Goal: Task Accomplishment & Management: Use online tool/utility

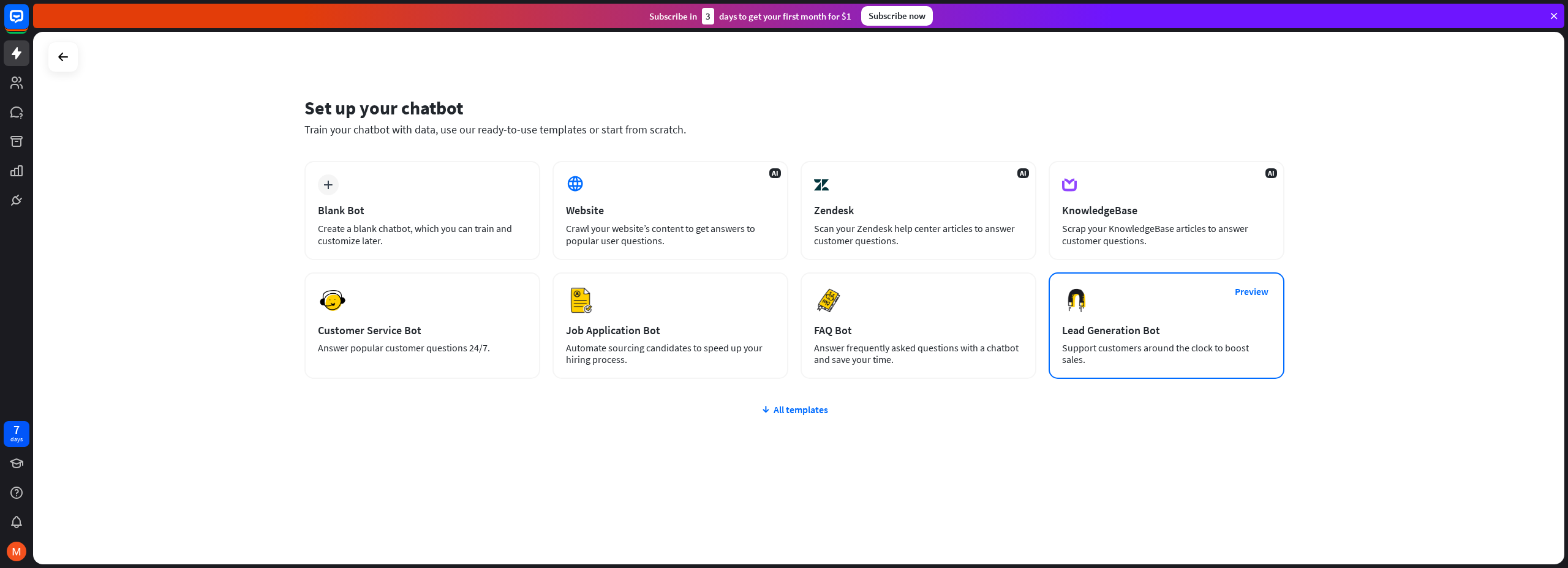
click at [1145, 312] on div "Preview Lead Generation Bot Support customers around the clock to boost sales." at bounding box center [1166, 326] width 236 height 107
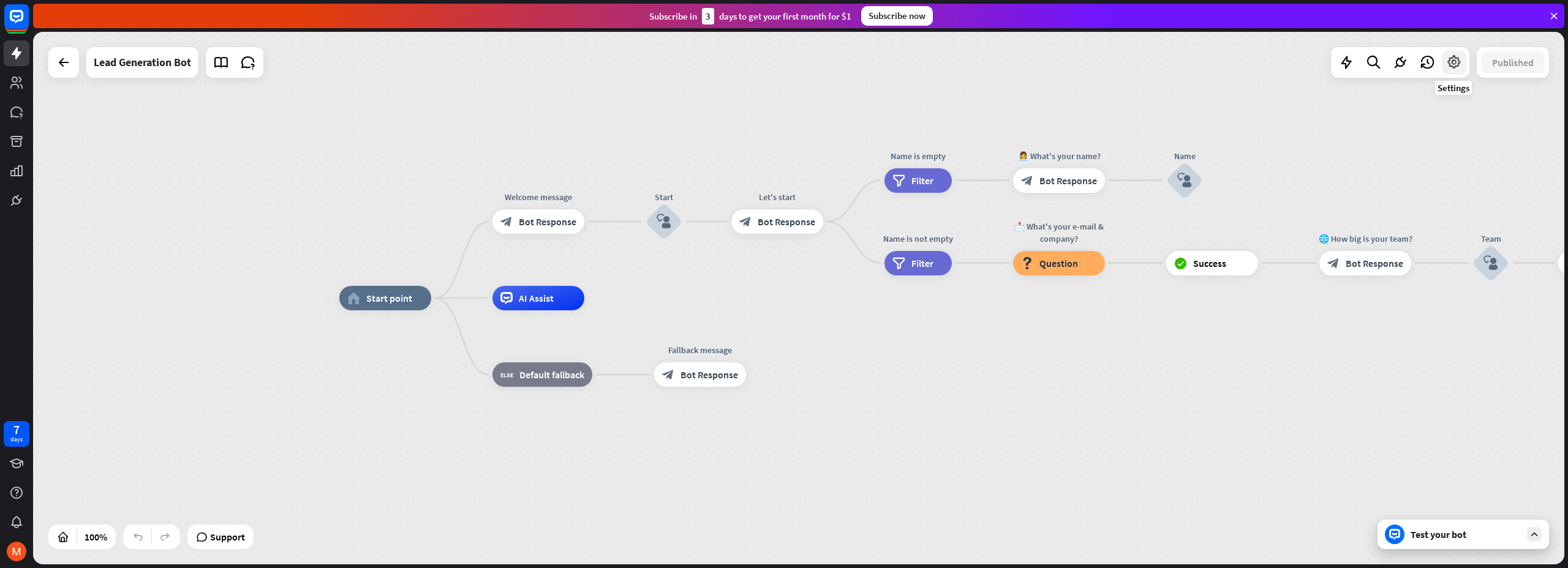
click at [1452, 68] on icon at bounding box center [1453, 62] width 16 height 16
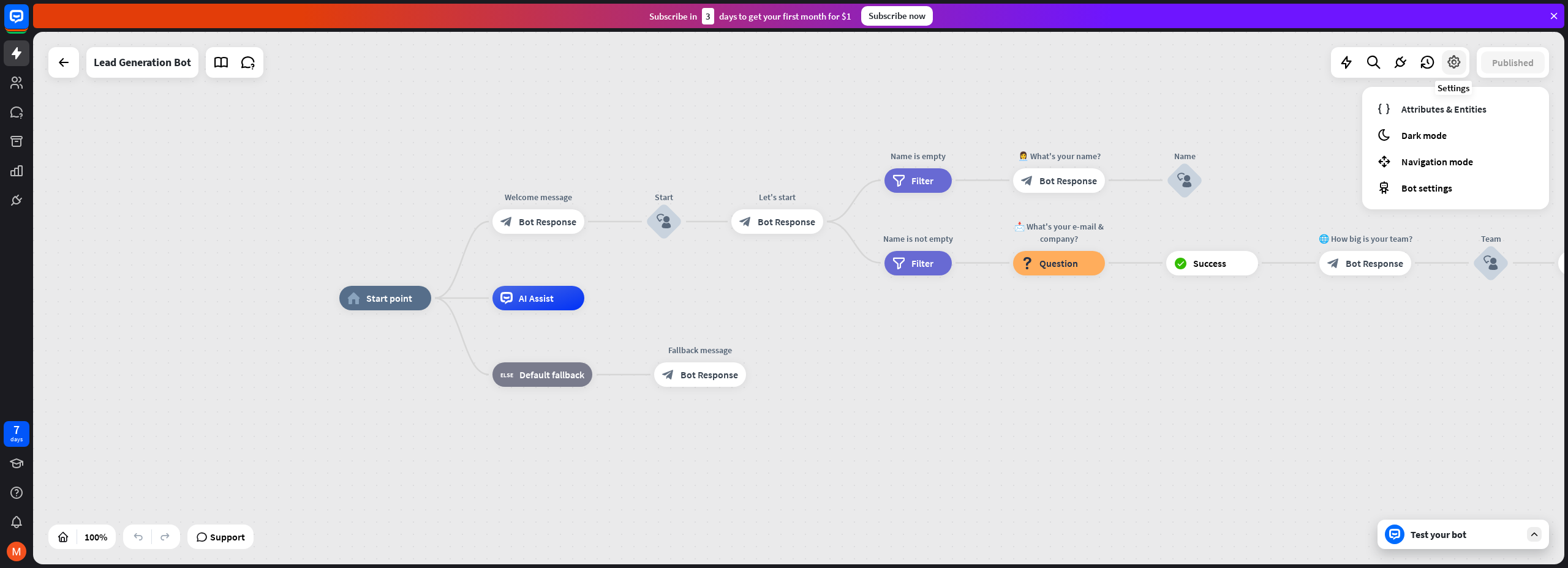
click at [1452, 68] on icon at bounding box center [1453, 62] width 16 height 16
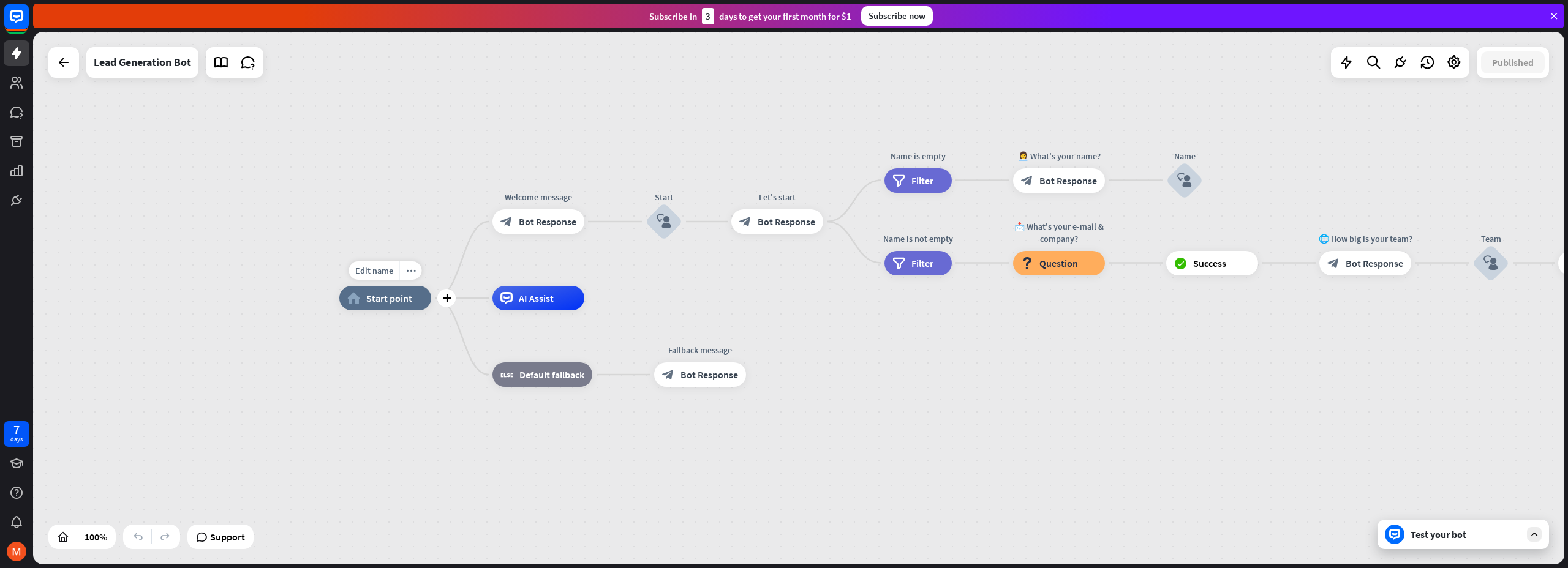
click at [404, 311] on div "Edit name more_horiz plus home_2 Start point" at bounding box center [385, 298] width 92 height 25
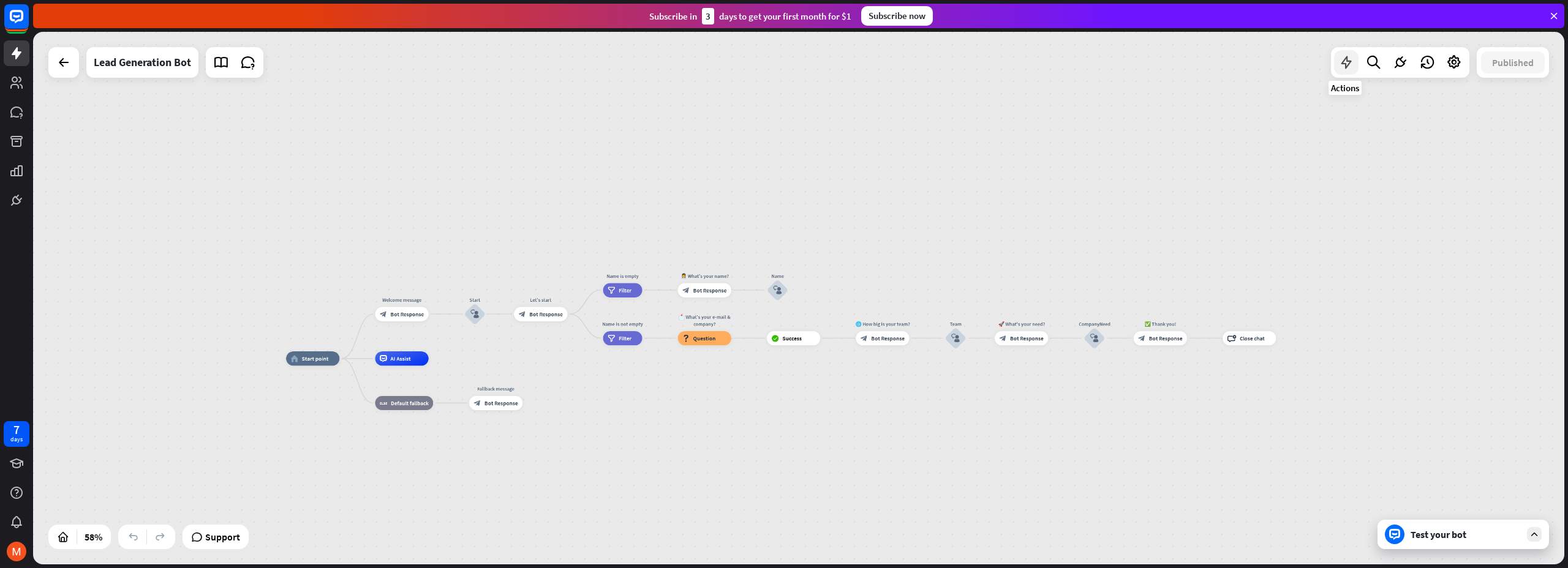
click at [1348, 66] on icon at bounding box center [1346, 62] width 16 height 16
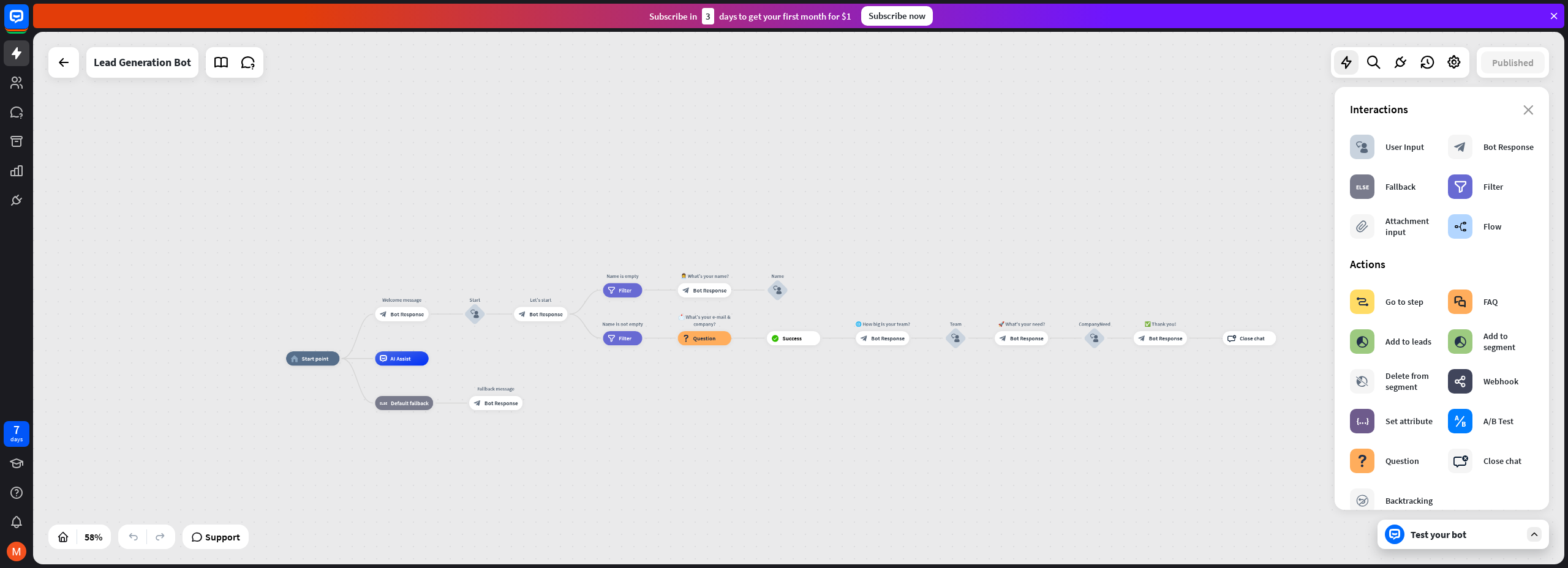
click at [1527, 109] on div "close Interactions block_user_input User Input block_bot_response Bot Response …" at bounding box center [1441, 299] width 215 height 423
click at [296, 365] on div "Edit name more_horiz plus home_2 Start point" at bounding box center [312, 358] width 53 height 14
click at [299, 366] on div "Edit name more_horiz plus home_2 Start point" at bounding box center [312, 359] width 53 height 14
click at [308, 345] on span "Edit name" at bounding box center [306, 342] width 22 height 6
type input "**********"
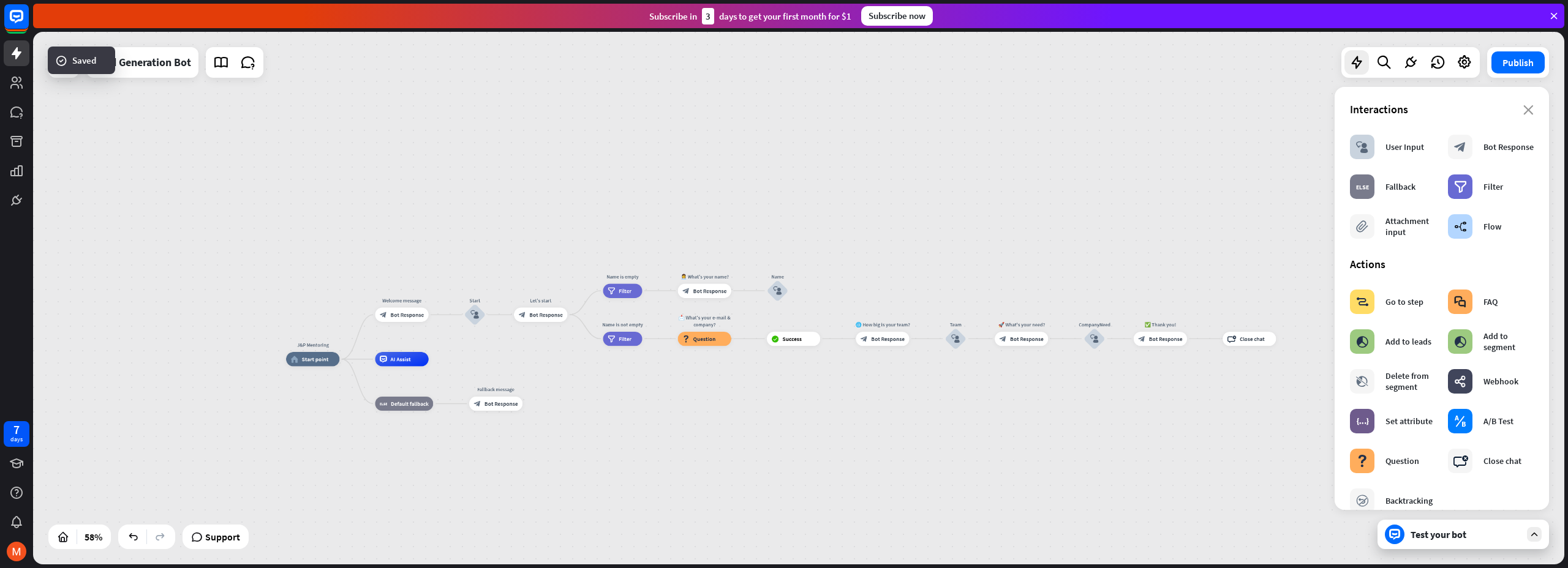
click at [240, 249] on div "J&P Mentoring home_2 Start point Welcome message block_bot_response Bot Respons…" at bounding box center [799, 298] width 1531 height 533
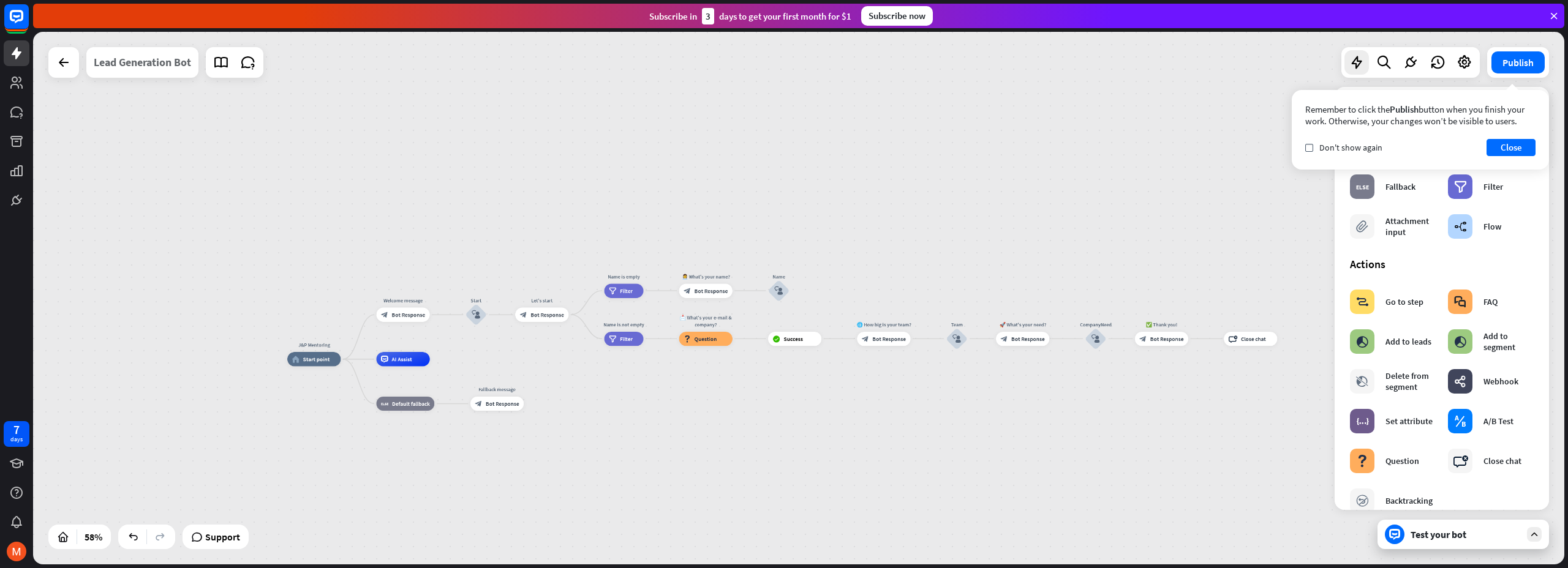
click at [128, 72] on div "Lead Generation Bot" at bounding box center [143, 62] width 98 height 31
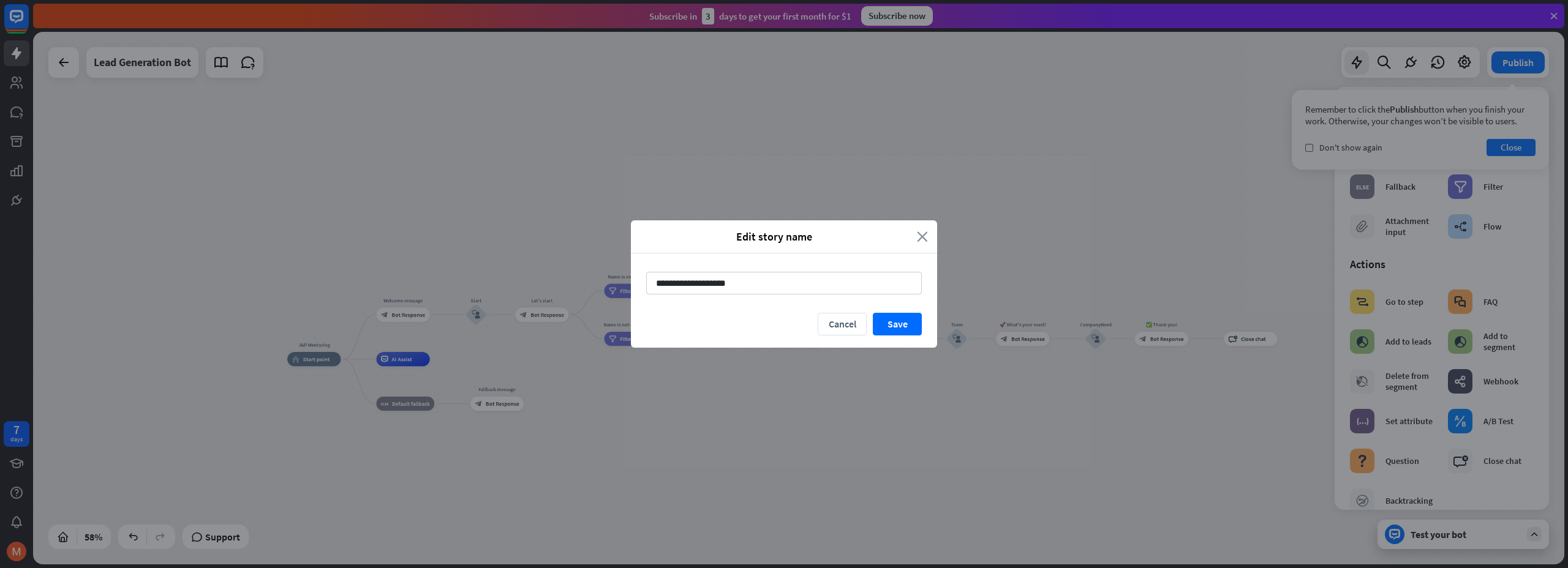
click at [921, 236] on icon "close" at bounding box center [922, 236] width 11 height 14
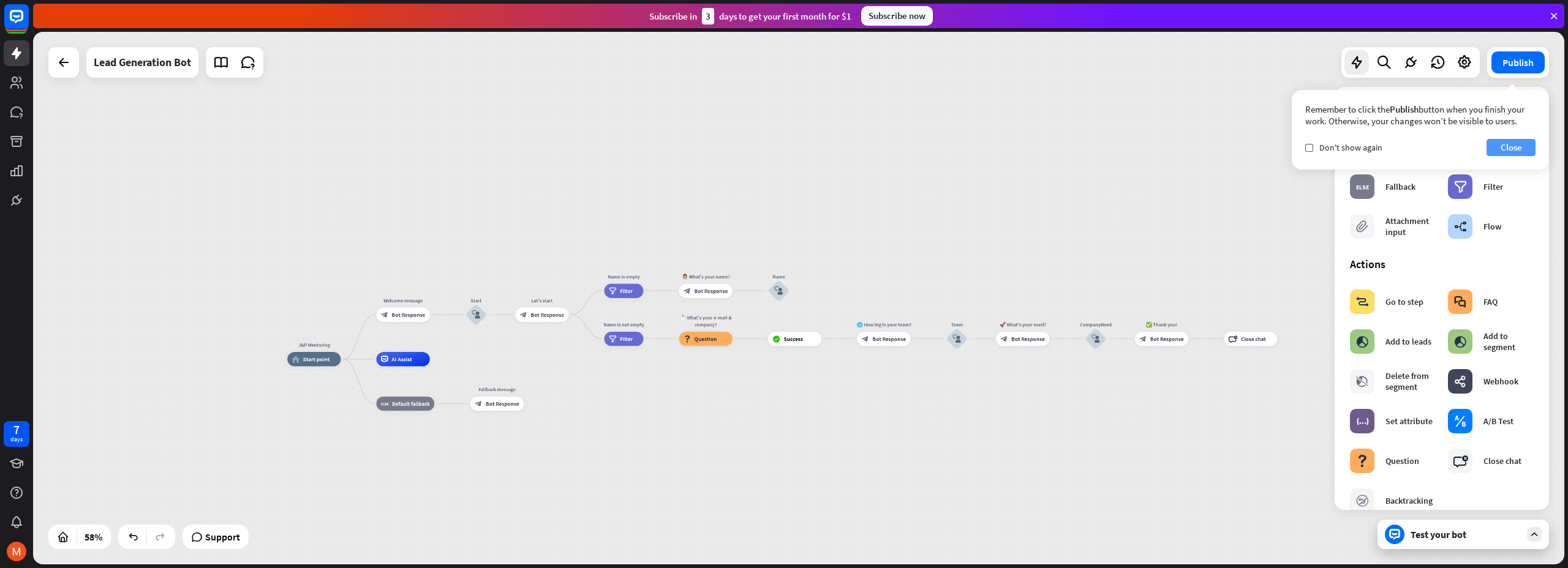
click at [1507, 151] on button "Close" at bounding box center [1510, 147] width 49 height 17
click at [1523, 111] on icon "close" at bounding box center [1528, 109] width 10 height 9
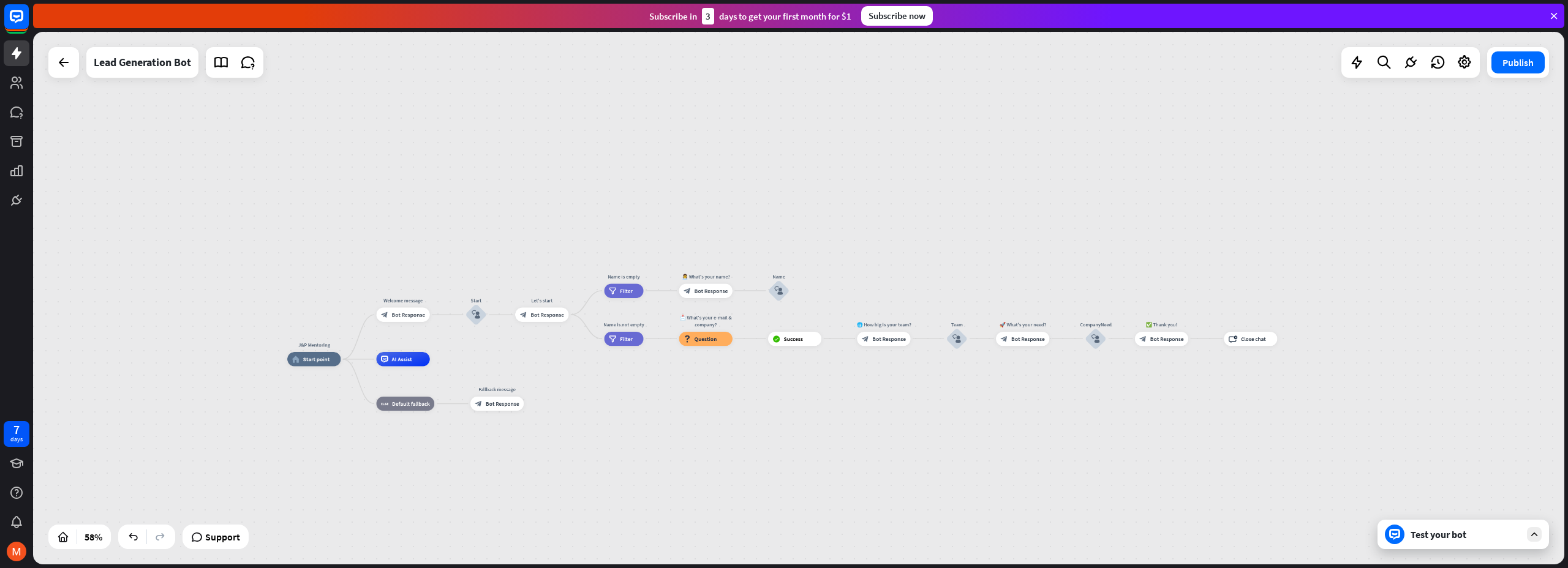
click at [1429, 547] on div "Test your bot" at bounding box center [1463, 535] width 171 height 29
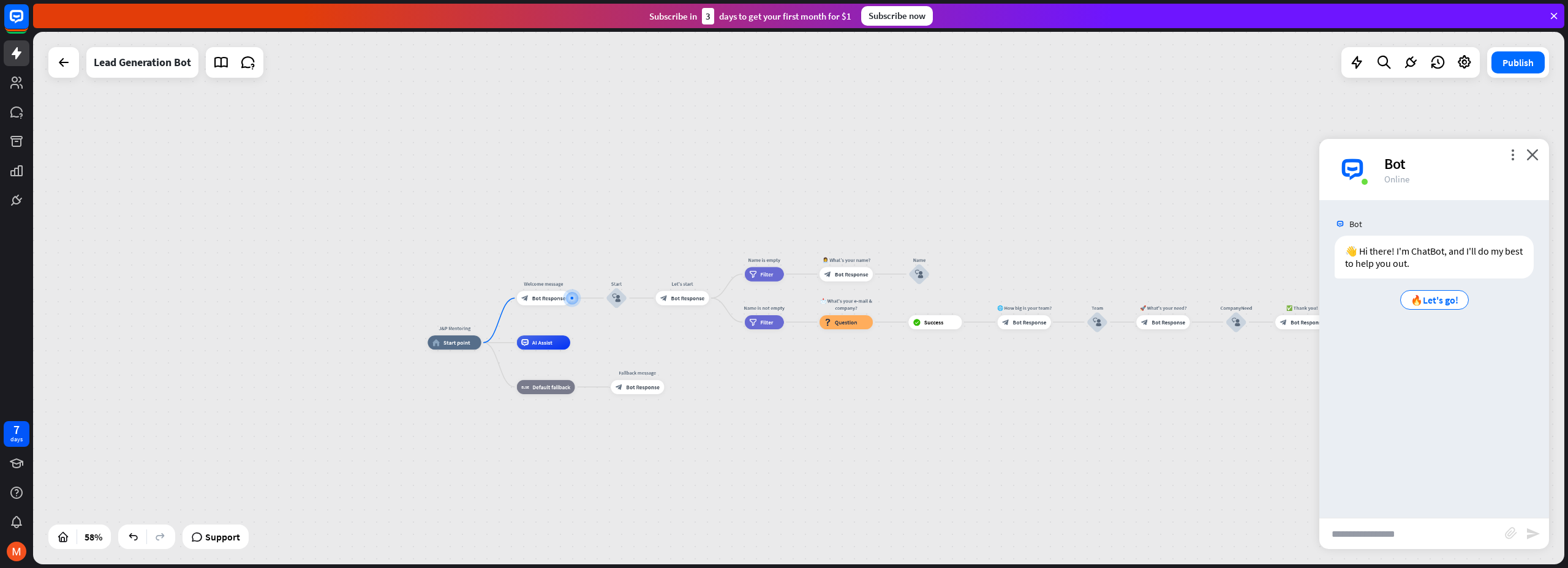
click at [1371, 529] on input "text" at bounding box center [1411, 534] width 186 height 31
type input "******"
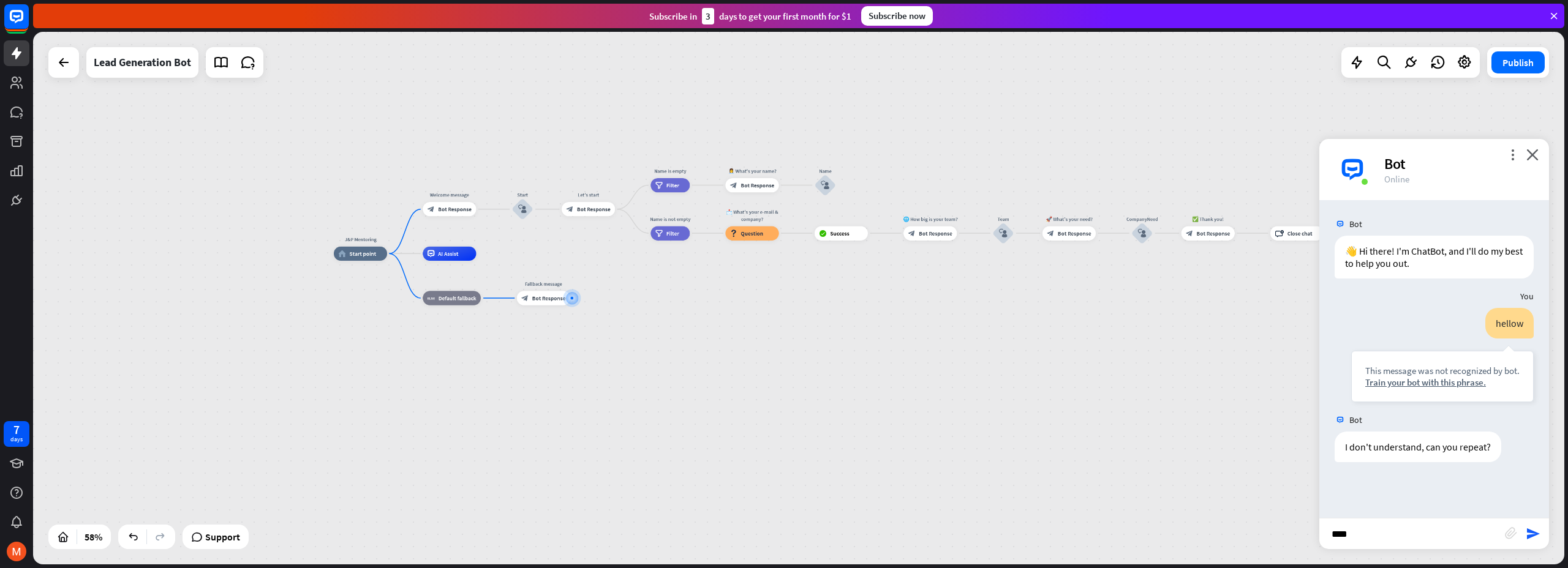
type input "*****"
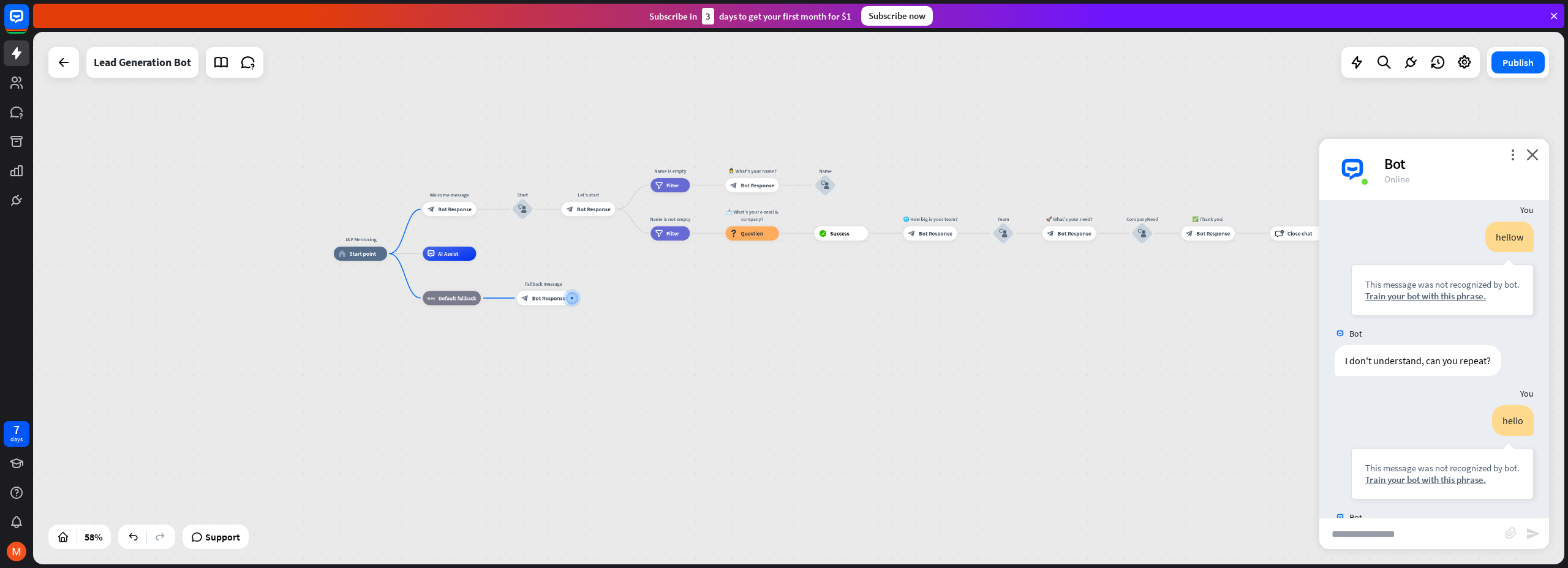
scroll to position [146, 0]
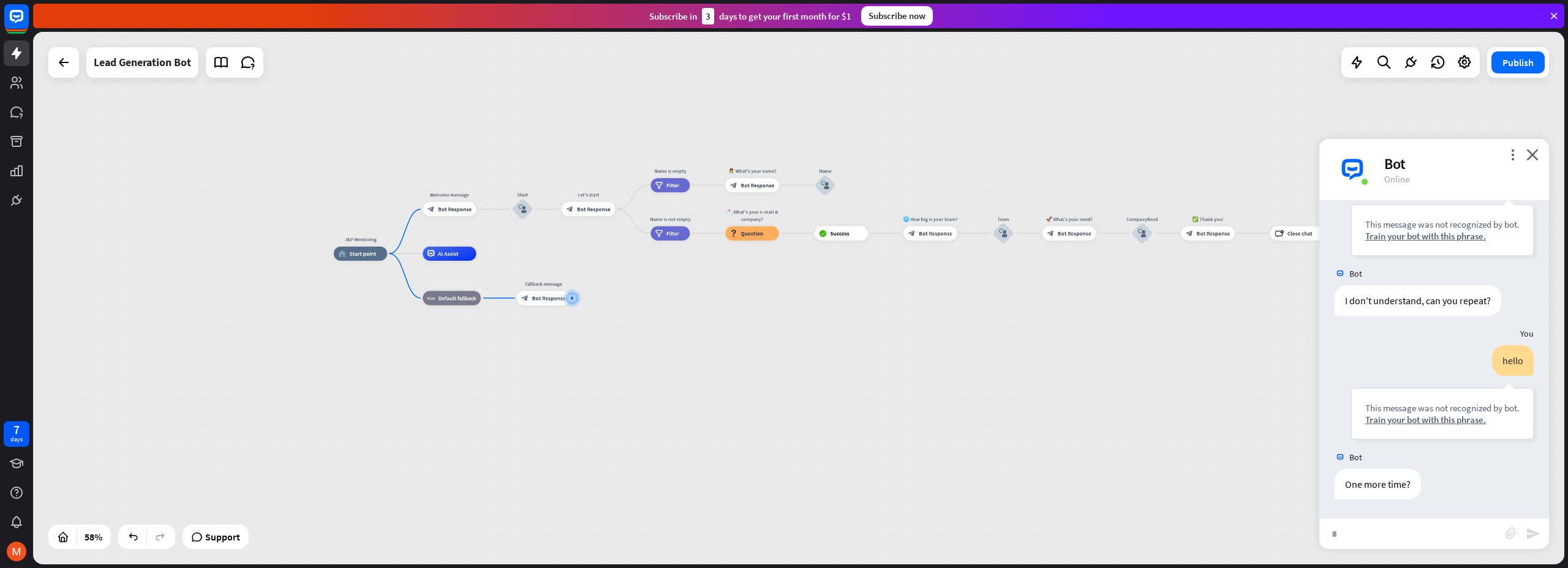
type input "**"
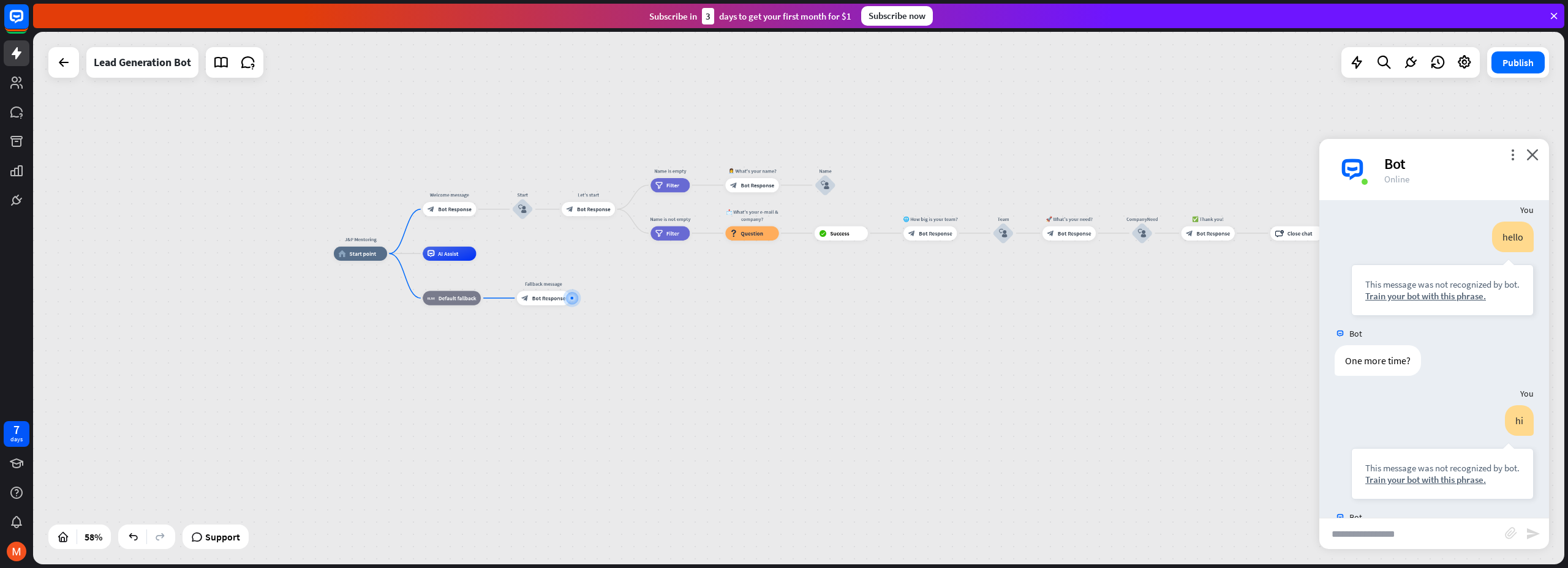
scroll to position [330, 0]
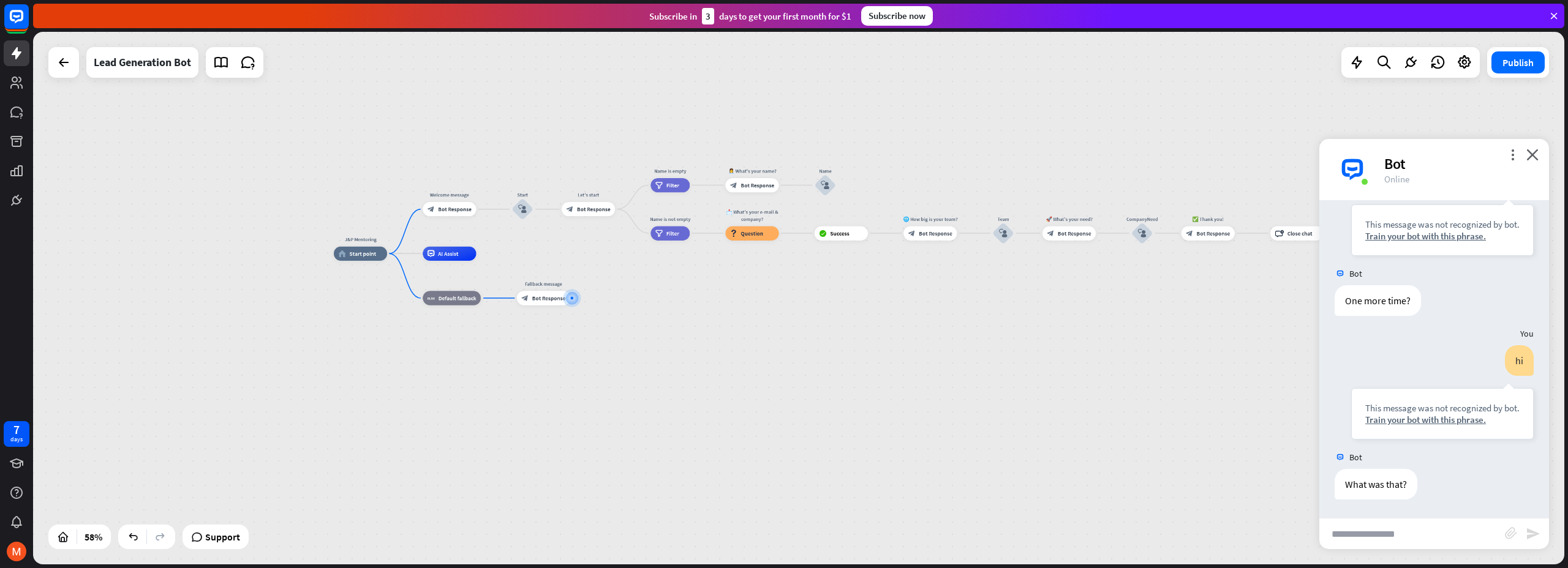
click at [76, 70] on div at bounding box center [64, 62] width 31 height 31
click at [70, 68] on icon at bounding box center [63, 62] width 15 height 15
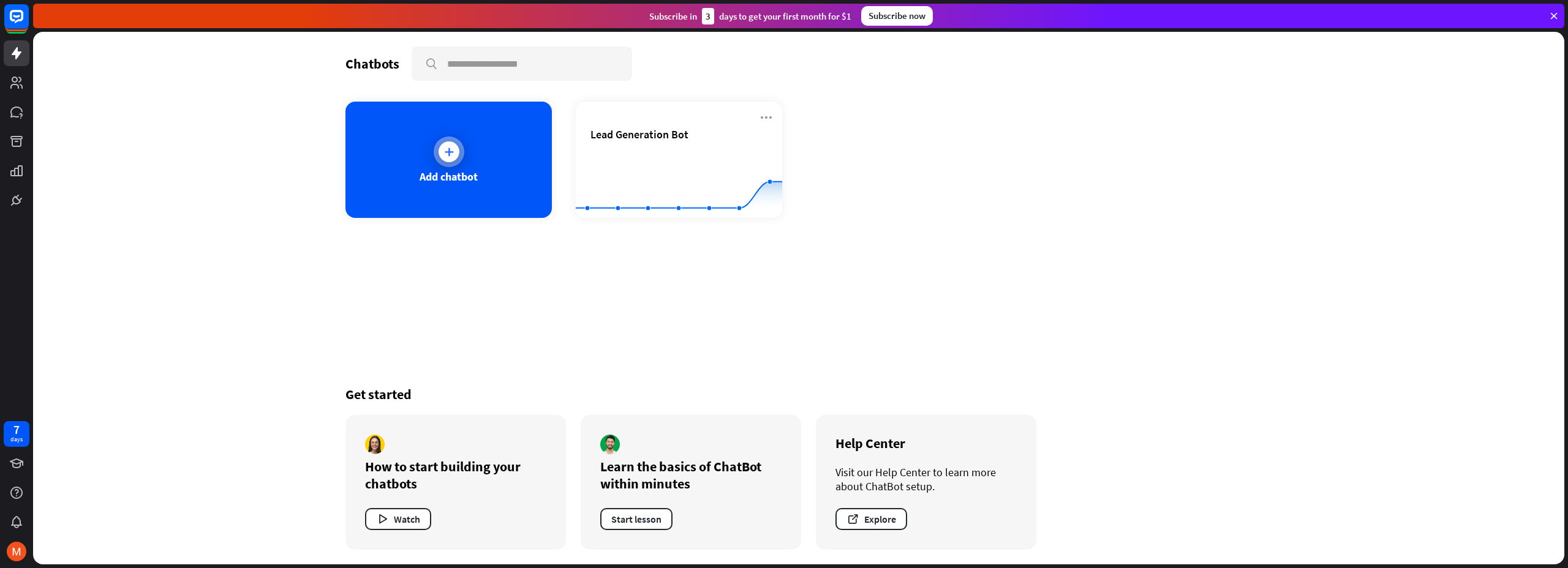
click at [447, 171] on div "Add chatbot" at bounding box center [448, 176] width 58 height 14
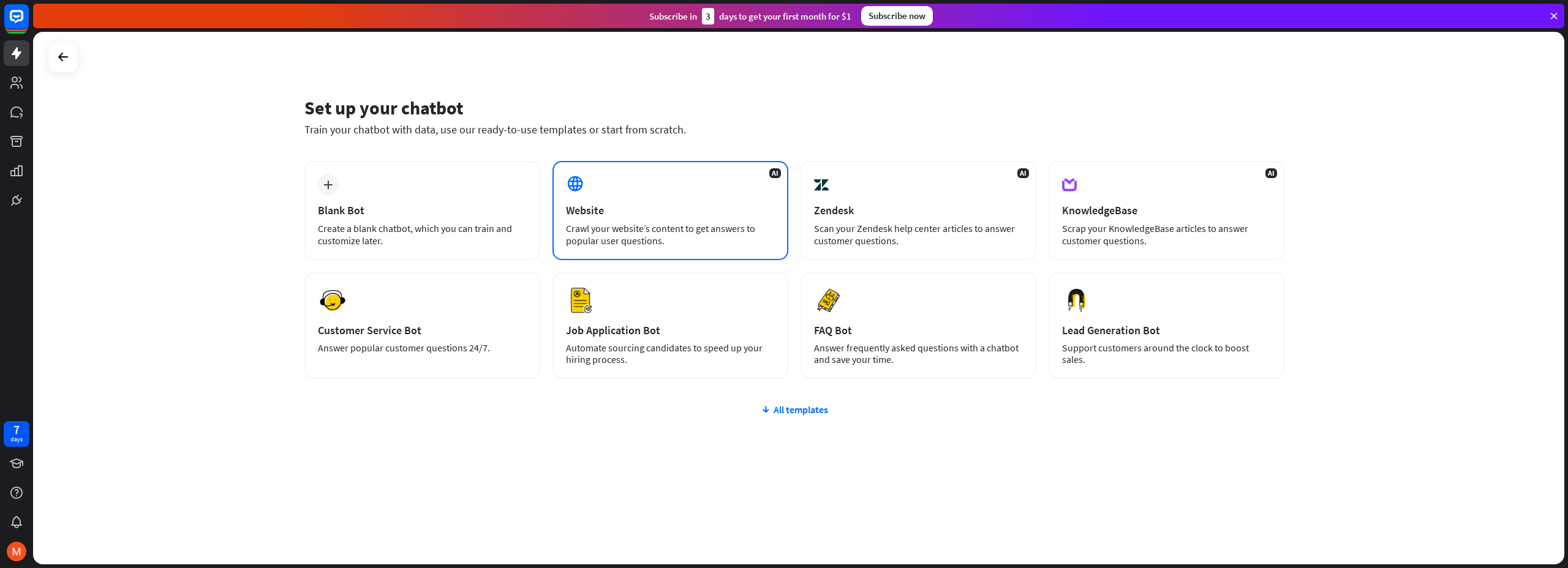
click at [651, 240] on div "Crawl your website’s content to get answers to popular user questions." at bounding box center [670, 234] width 209 height 25
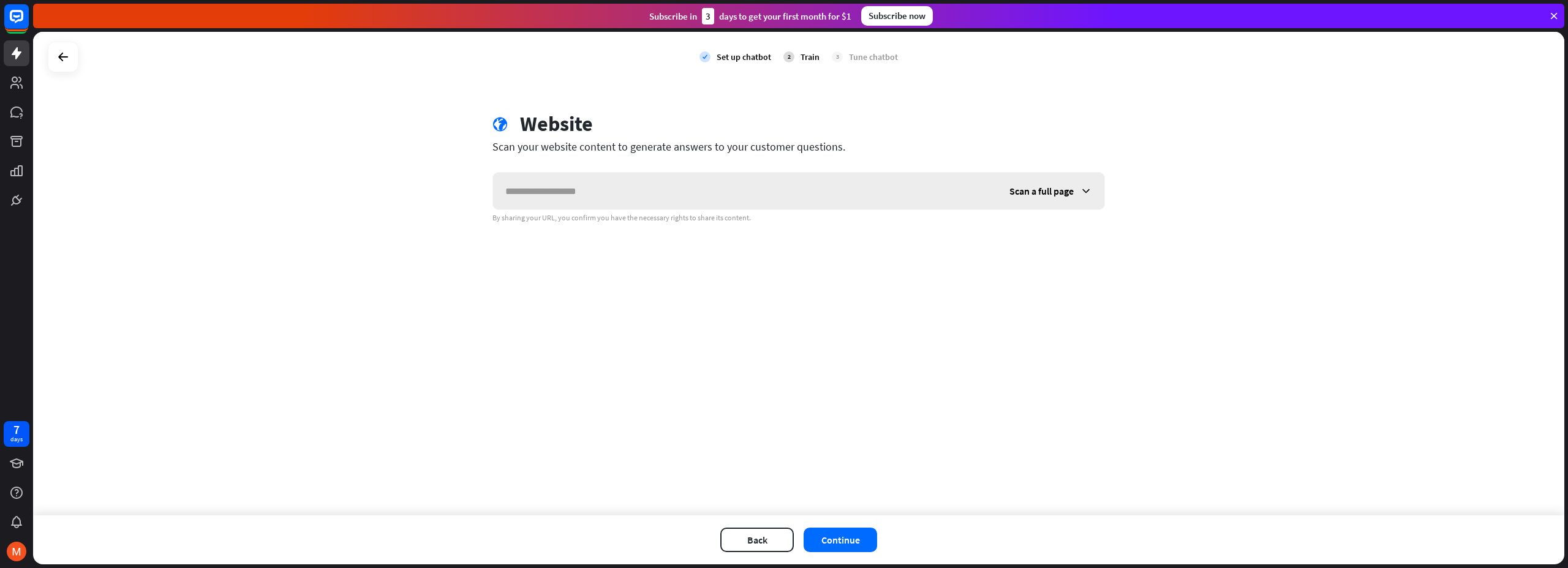
click at [722, 184] on input "text" at bounding box center [744, 191] width 504 height 37
paste input "**********"
type input "**********"
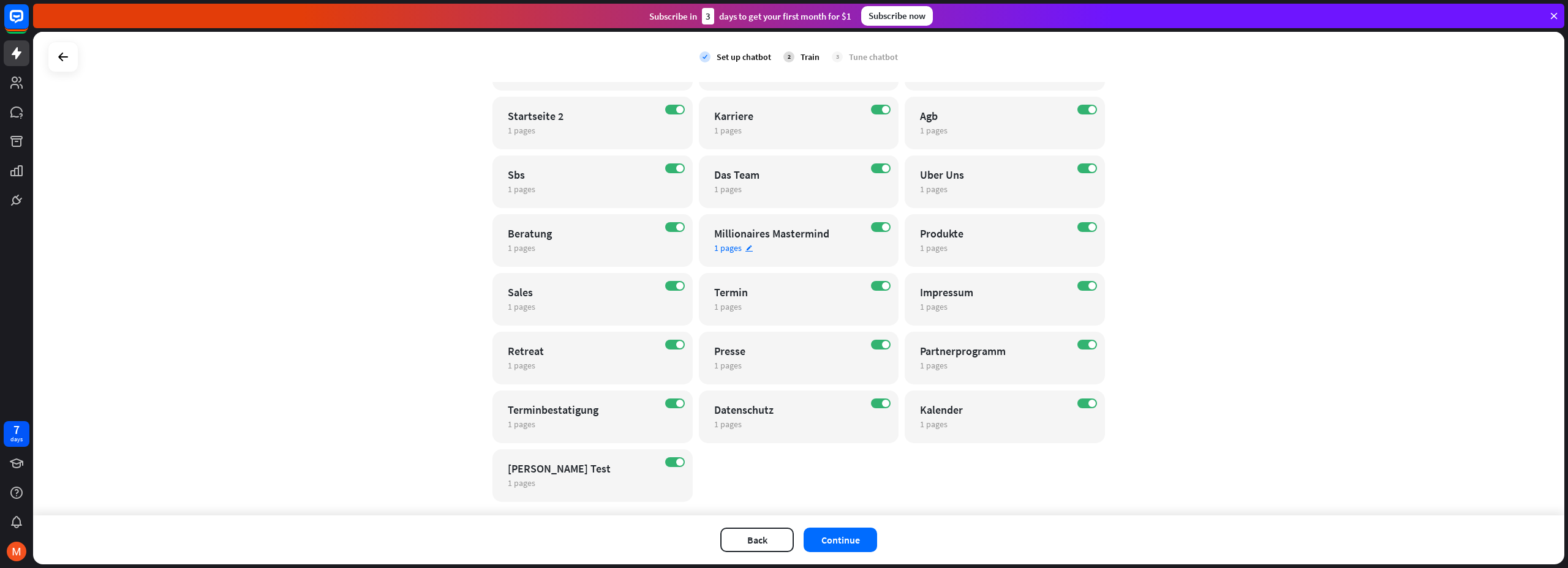
scroll to position [180, 0]
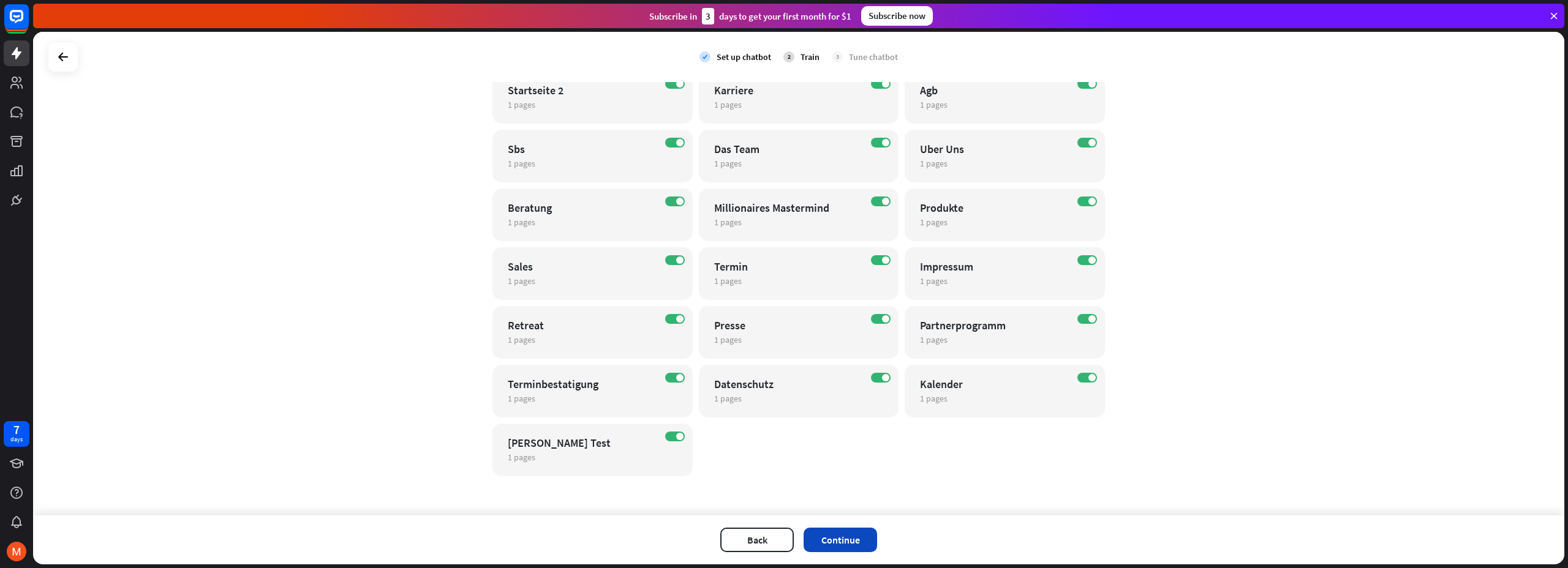
click at [854, 535] on button "Continue" at bounding box center [840, 540] width 74 height 25
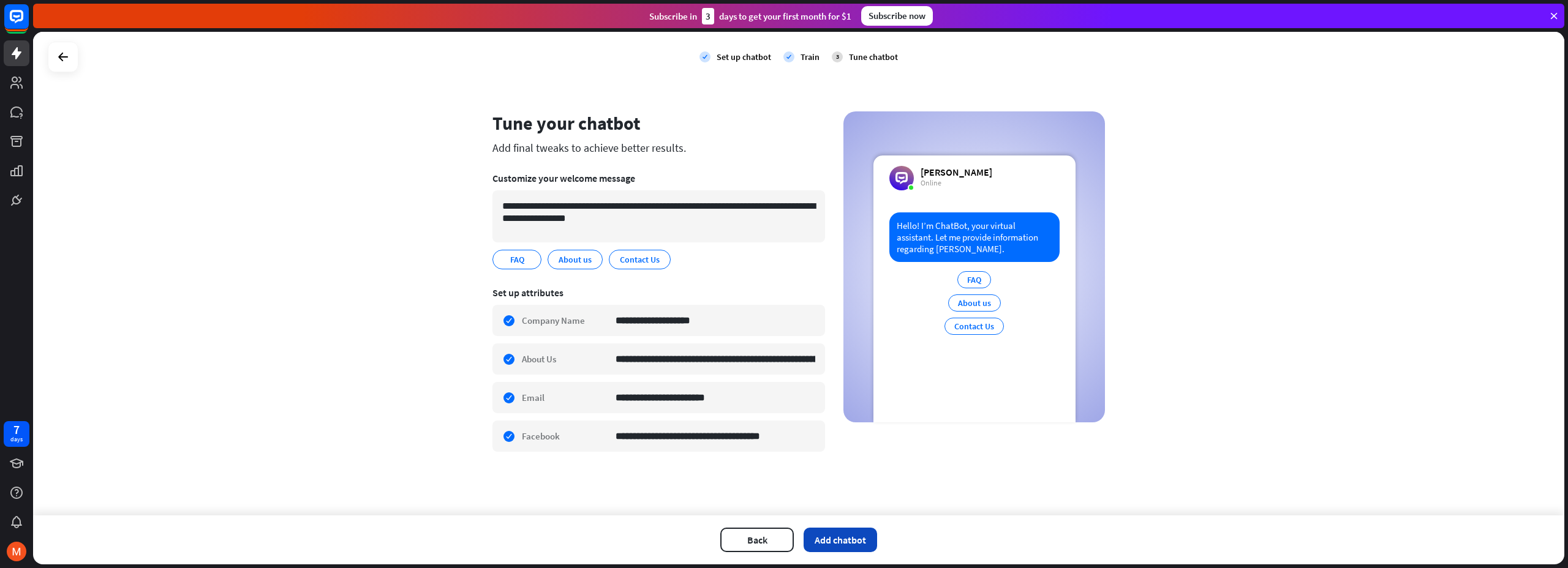
click at [858, 540] on button "Add chatbot" at bounding box center [840, 540] width 74 height 25
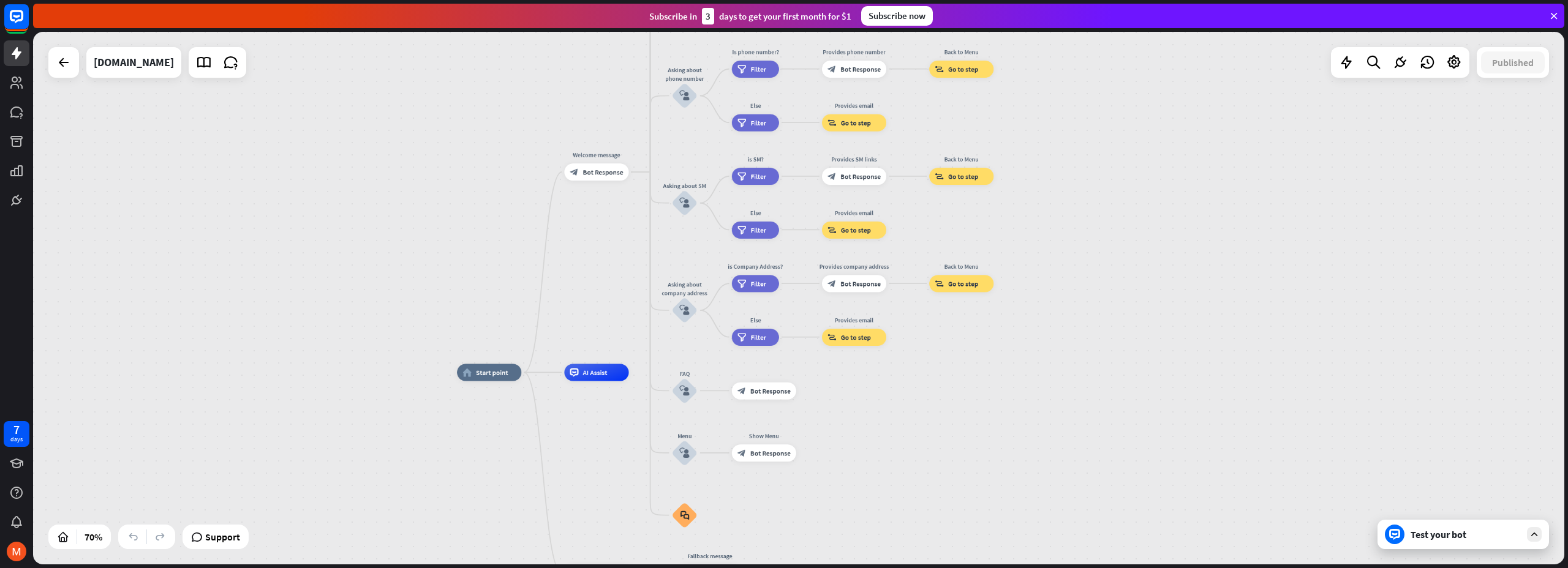
click at [1433, 540] on div "Test your bot" at bounding box center [1465, 535] width 110 height 12
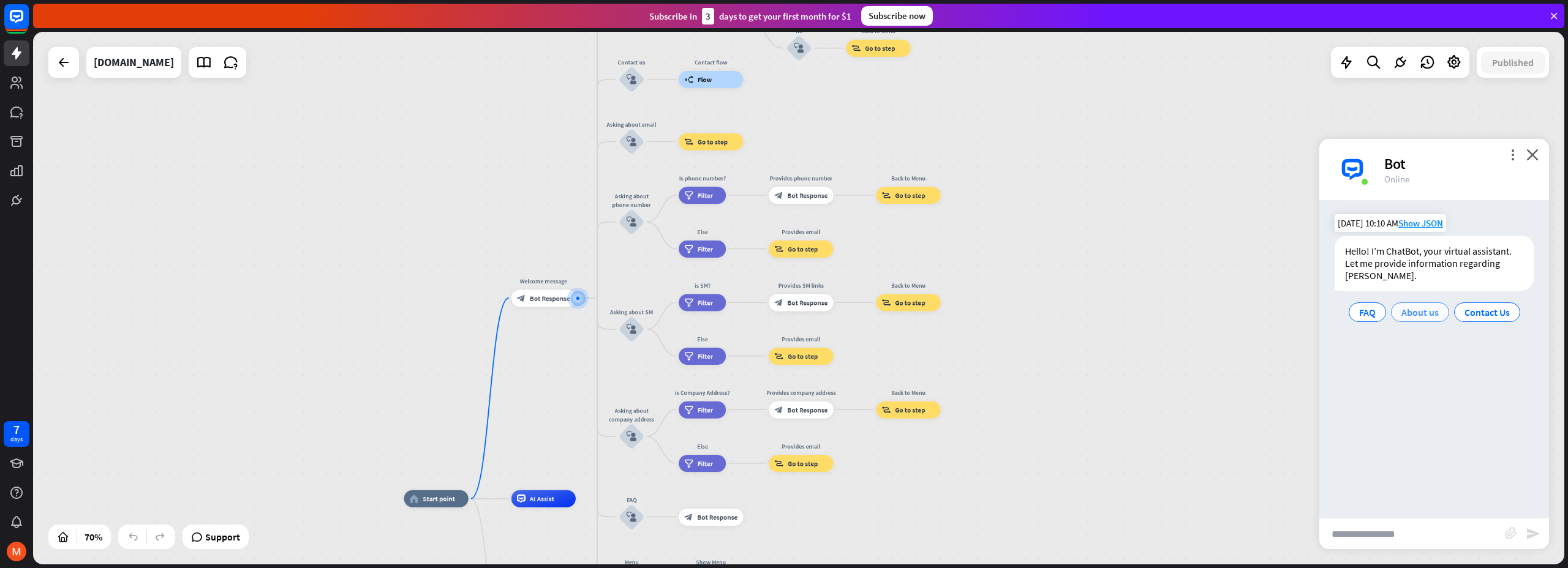
click at [1416, 316] on span "About us" at bounding box center [1420, 312] width 38 height 12
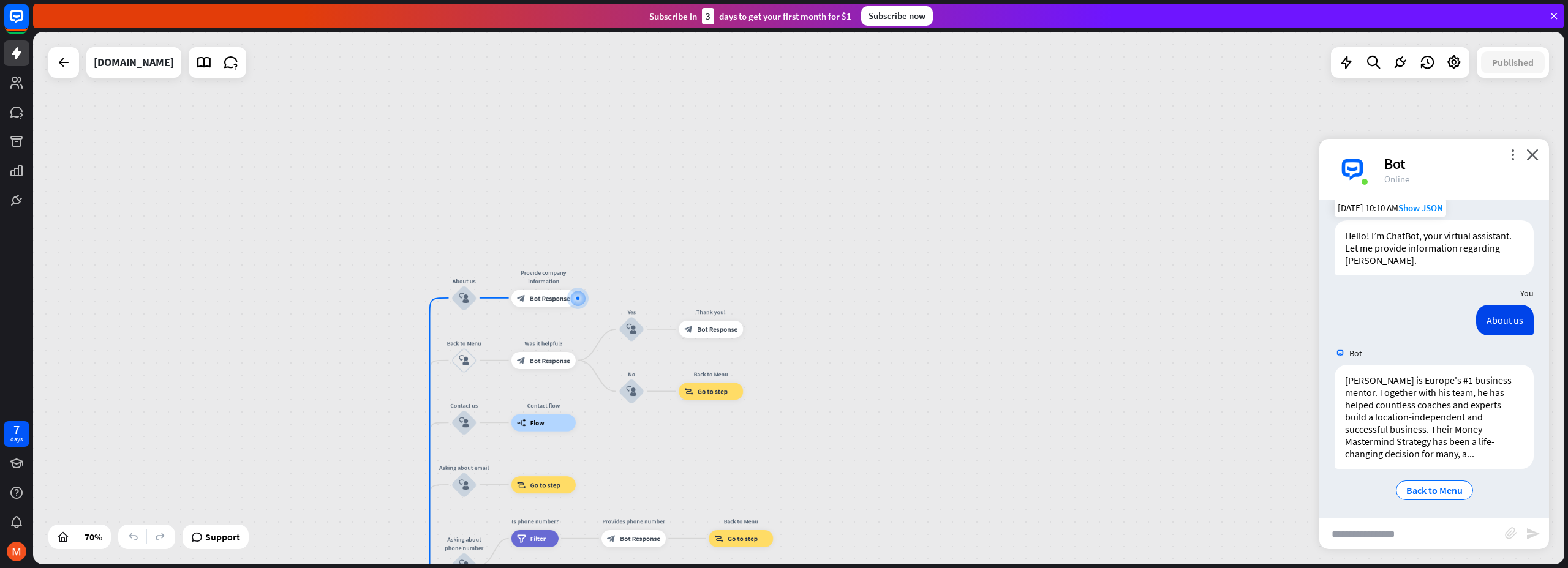
scroll to position [18, 0]
click at [1430, 484] on span "Back to Menu" at bounding box center [1435, 488] width 56 height 12
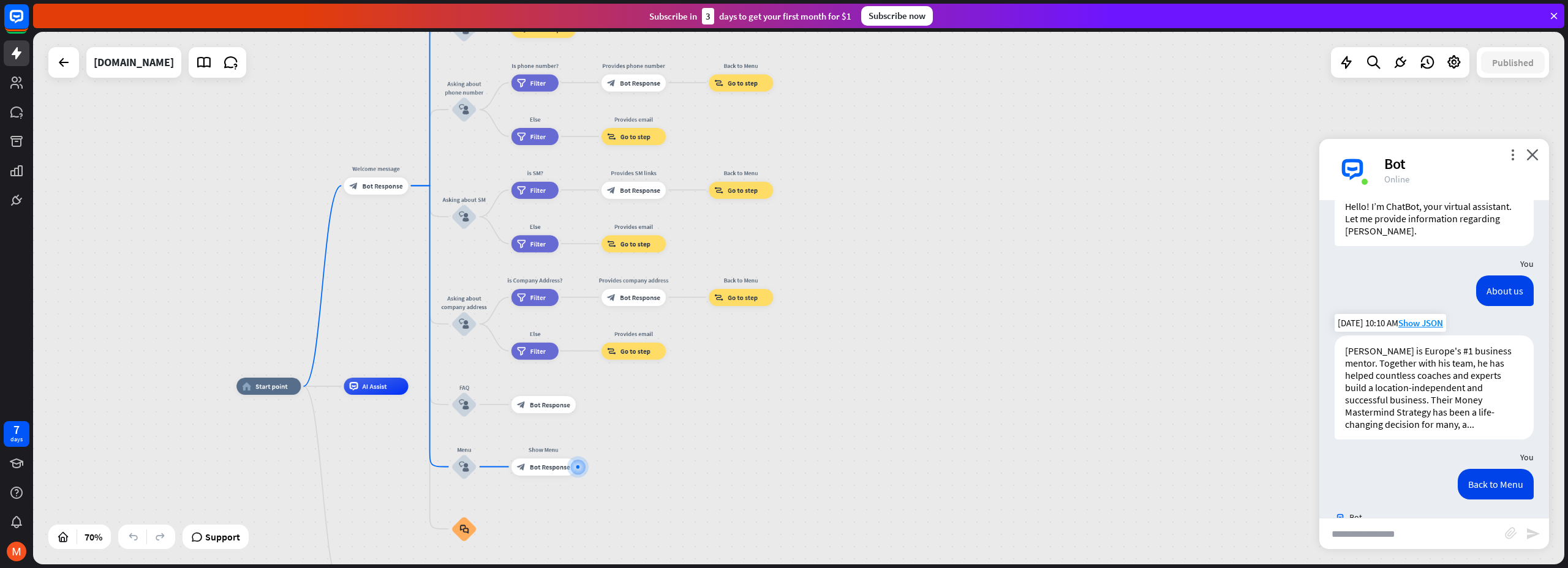
scroll to position [104, 0]
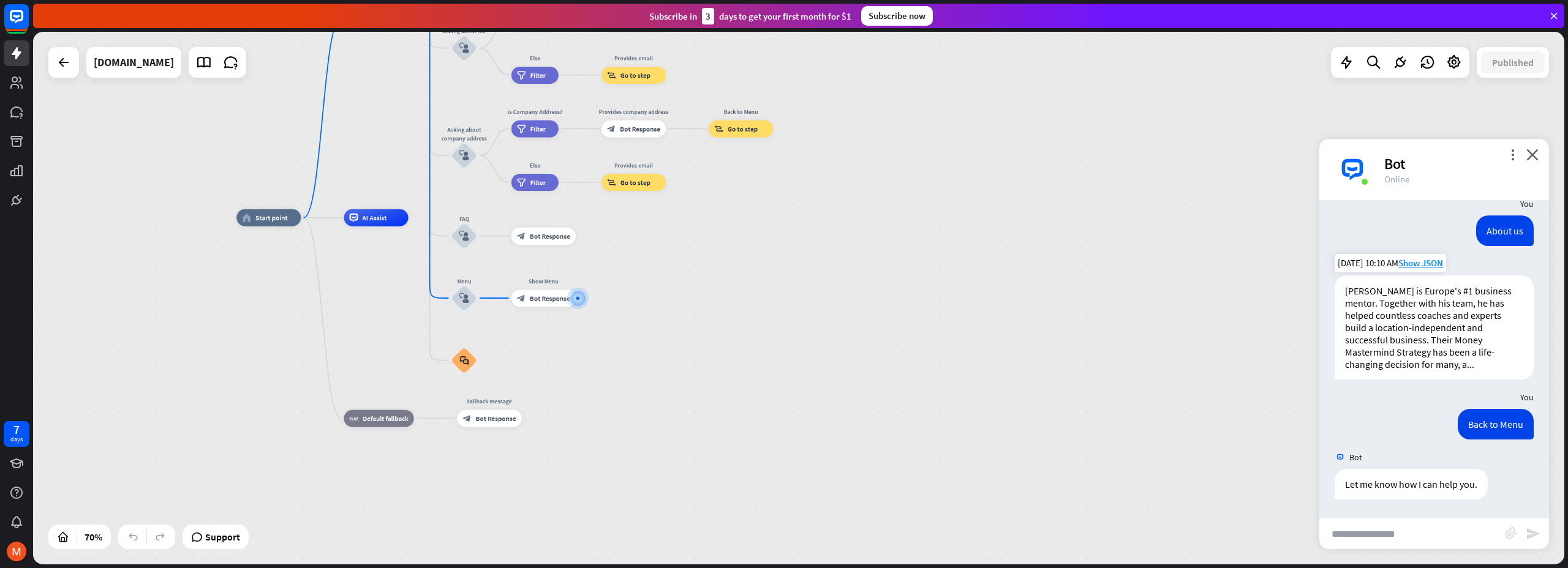
click at [1466, 531] on input "text" at bounding box center [1411, 534] width 186 height 31
type input "*"
type input "**********"
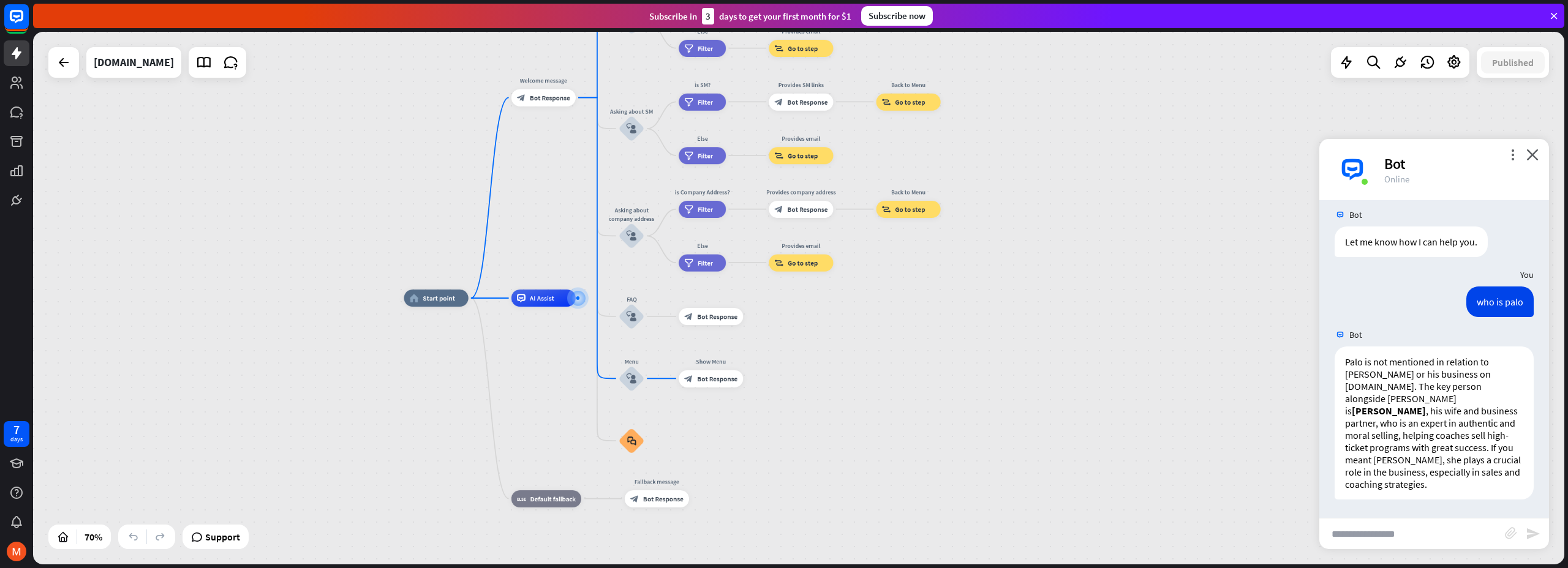
scroll to position [347, 0]
type input "**********"
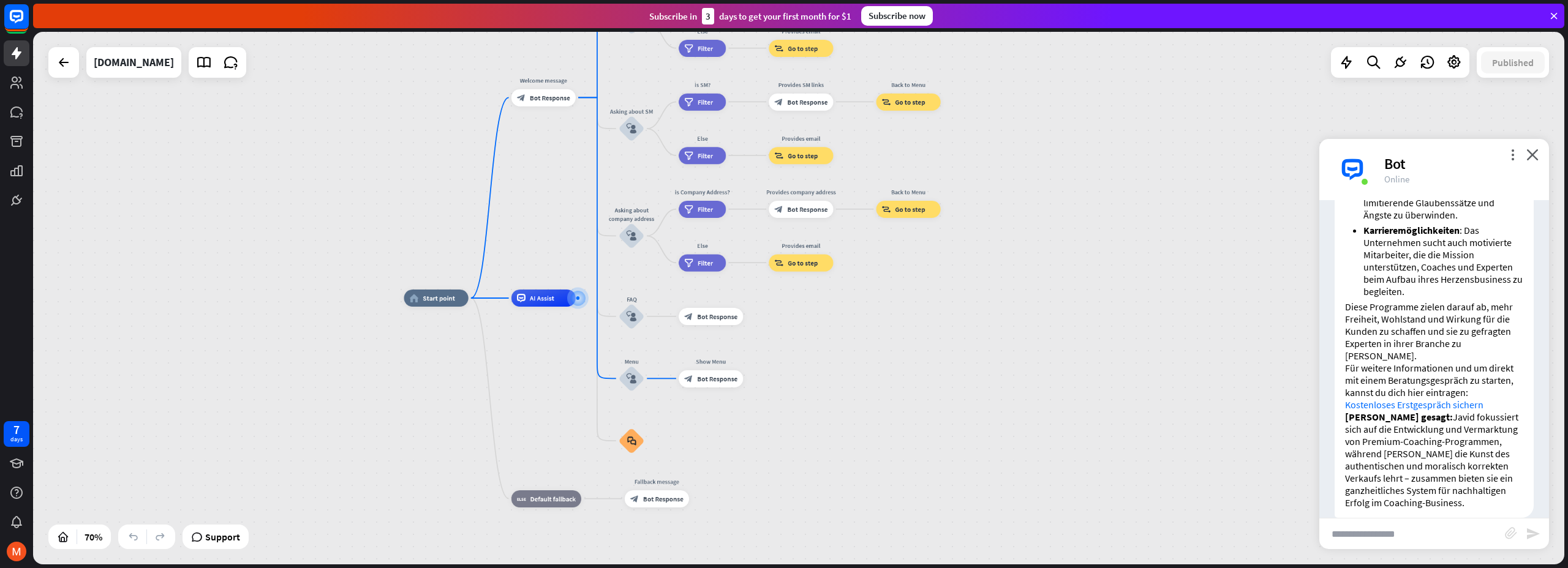
scroll to position [1309, 0]
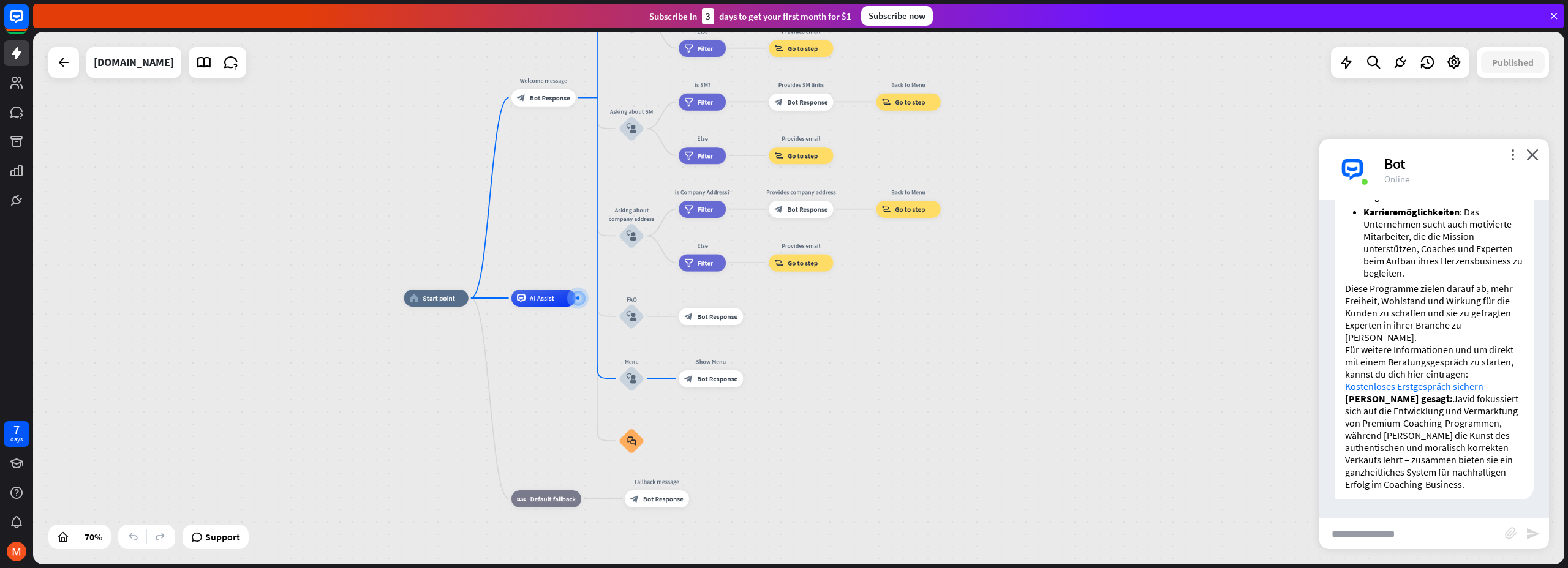
click at [1524, 157] on div "Bot" at bounding box center [1459, 163] width 150 height 19
click at [1530, 150] on icon "close" at bounding box center [1532, 155] width 12 height 12
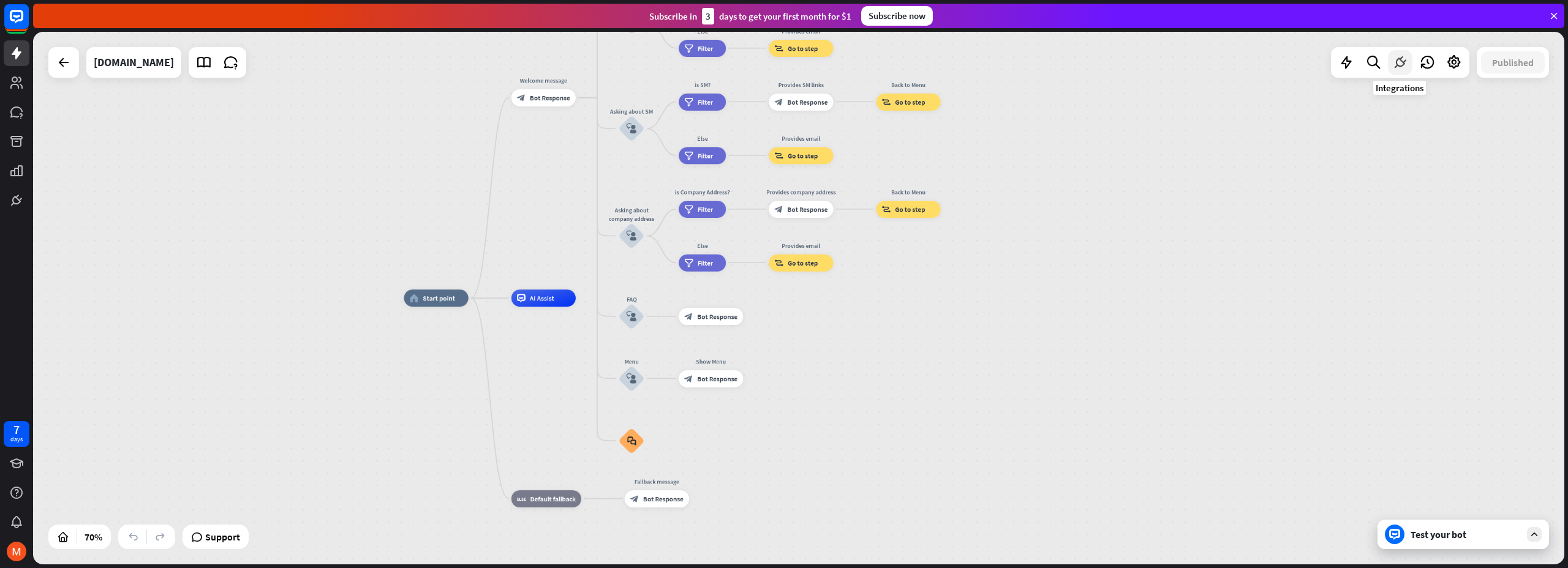
click at [1397, 57] on icon at bounding box center [1399, 62] width 16 height 16
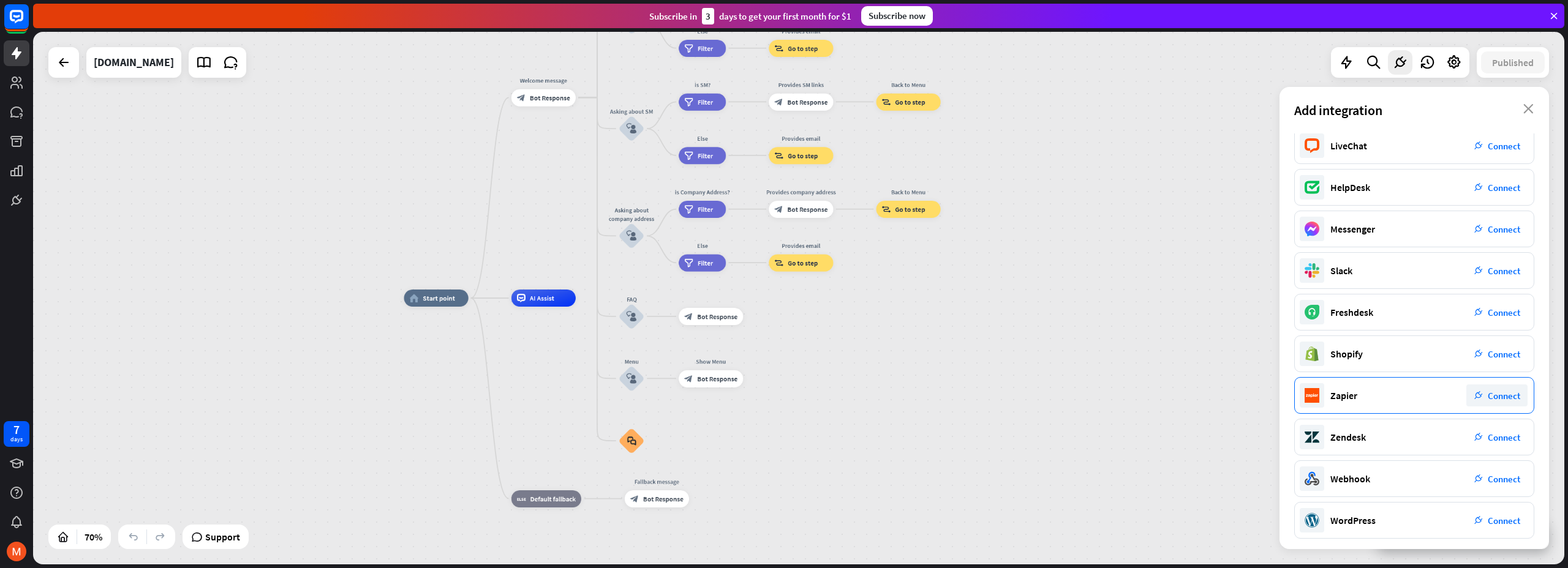
scroll to position [52, 0]
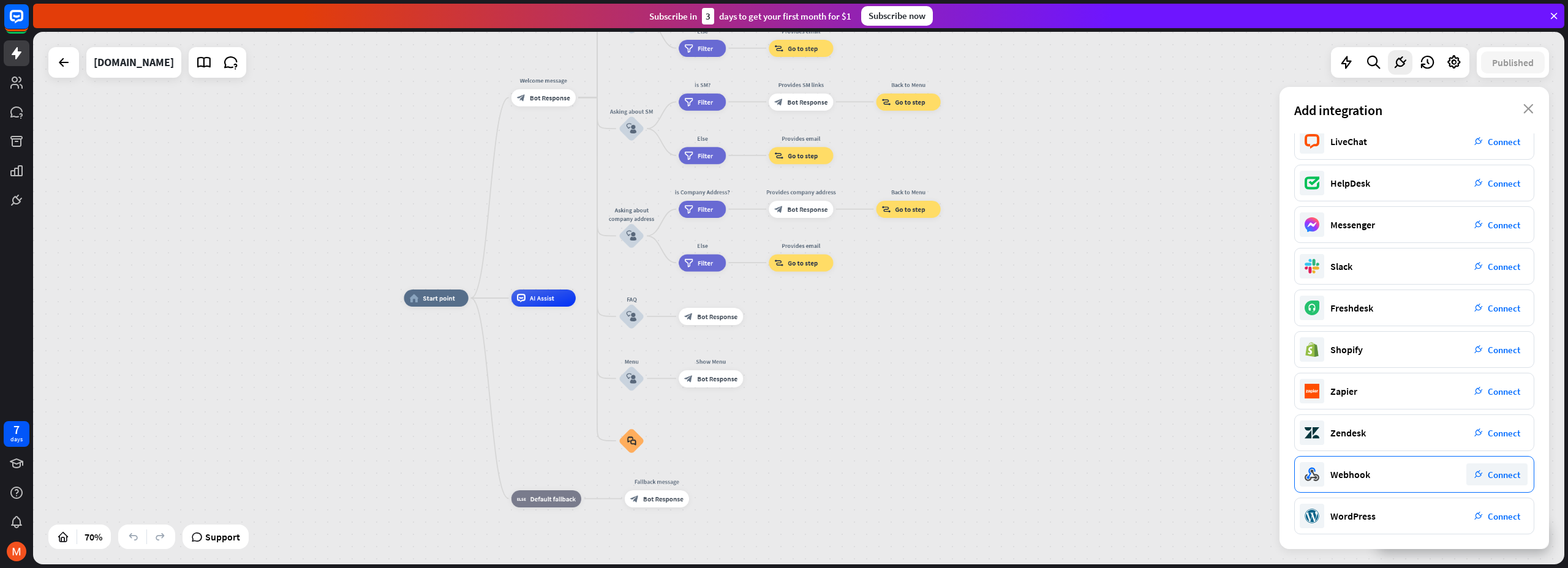
click at [1490, 475] on span "Connect" at bounding box center [1504, 475] width 33 height 12
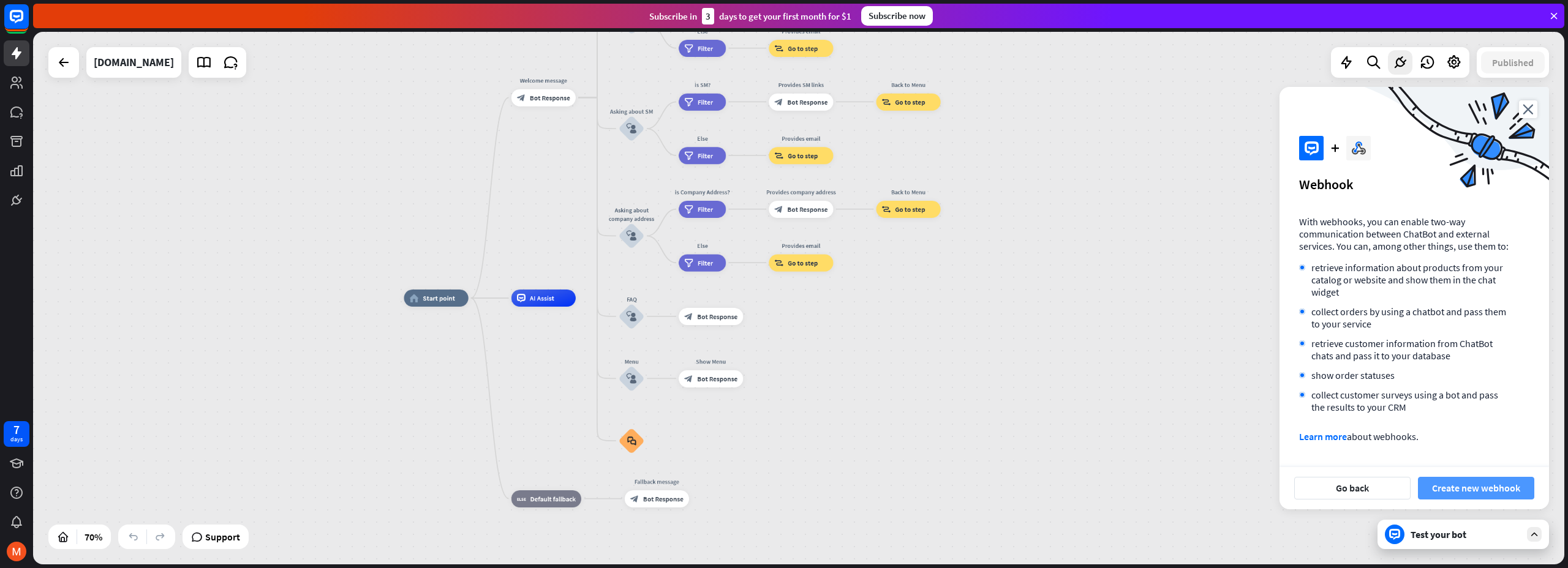
click at [1464, 488] on button "Create new webhook" at bounding box center [1476, 488] width 116 height 22
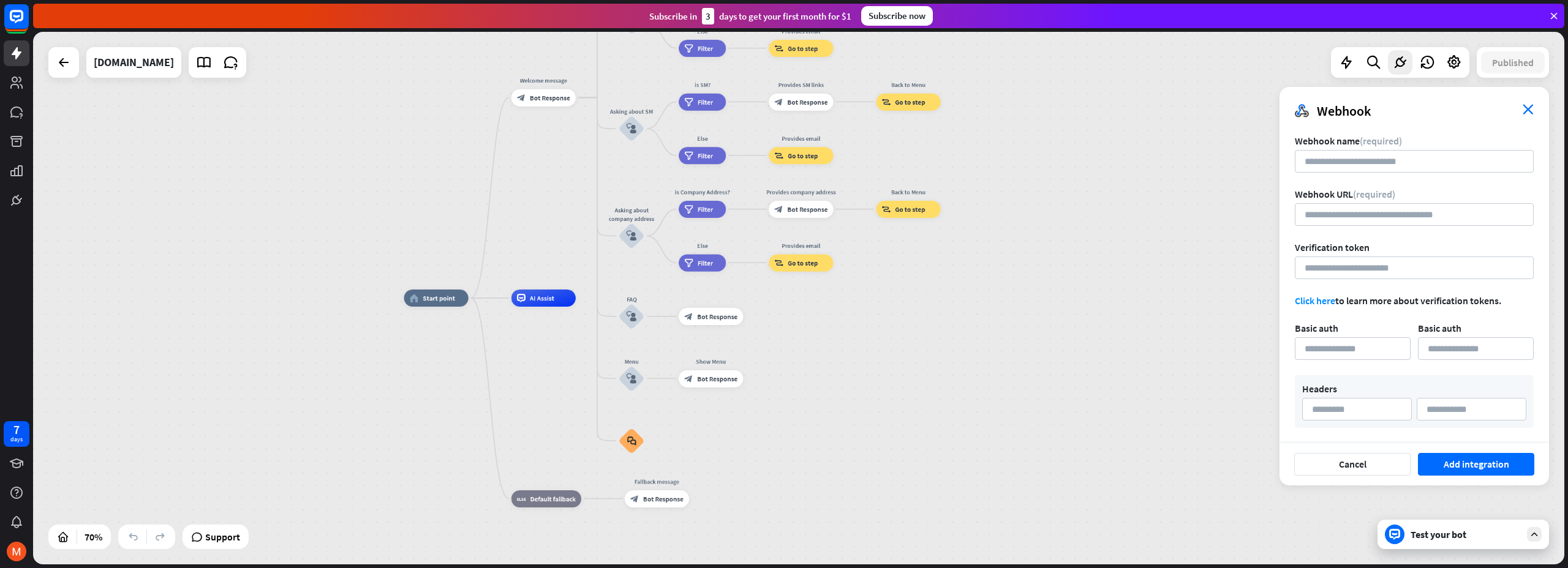
click at [1523, 106] on icon "close" at bounding box center [1528, 109] width 11 height 10
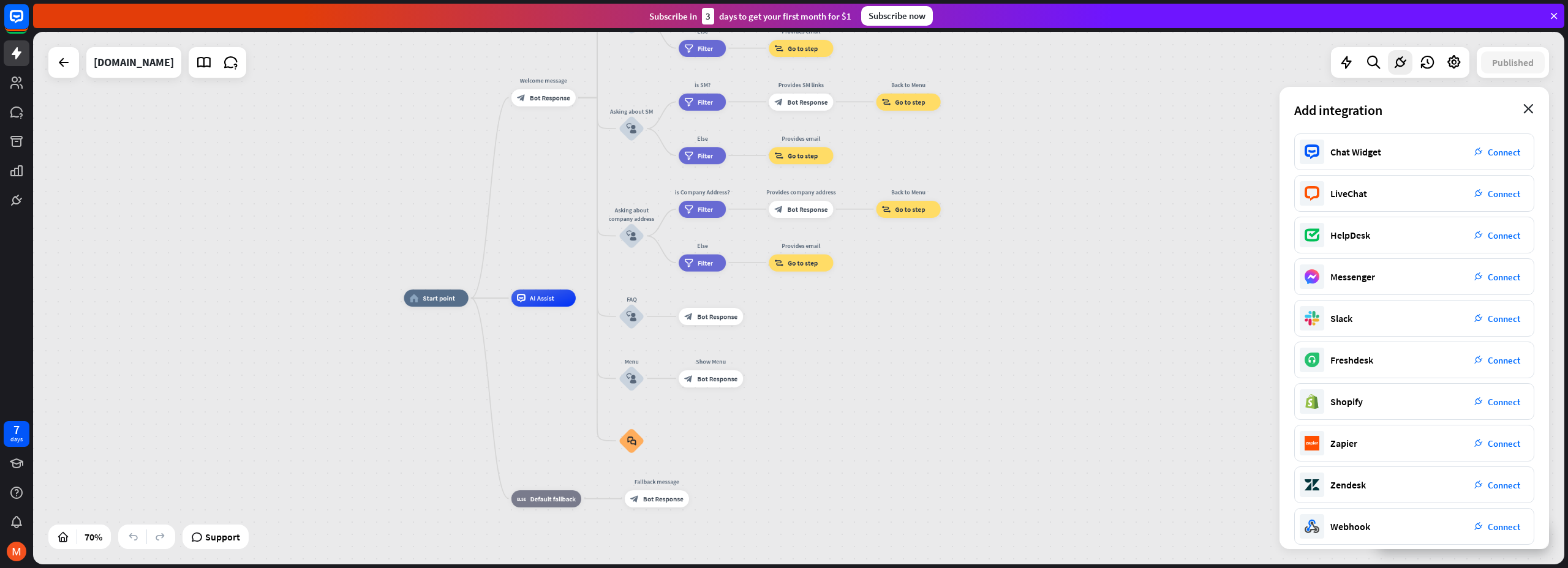
click at [1524, 109] on icon "close" at bounding box center [1528, 109] width 10 height 9
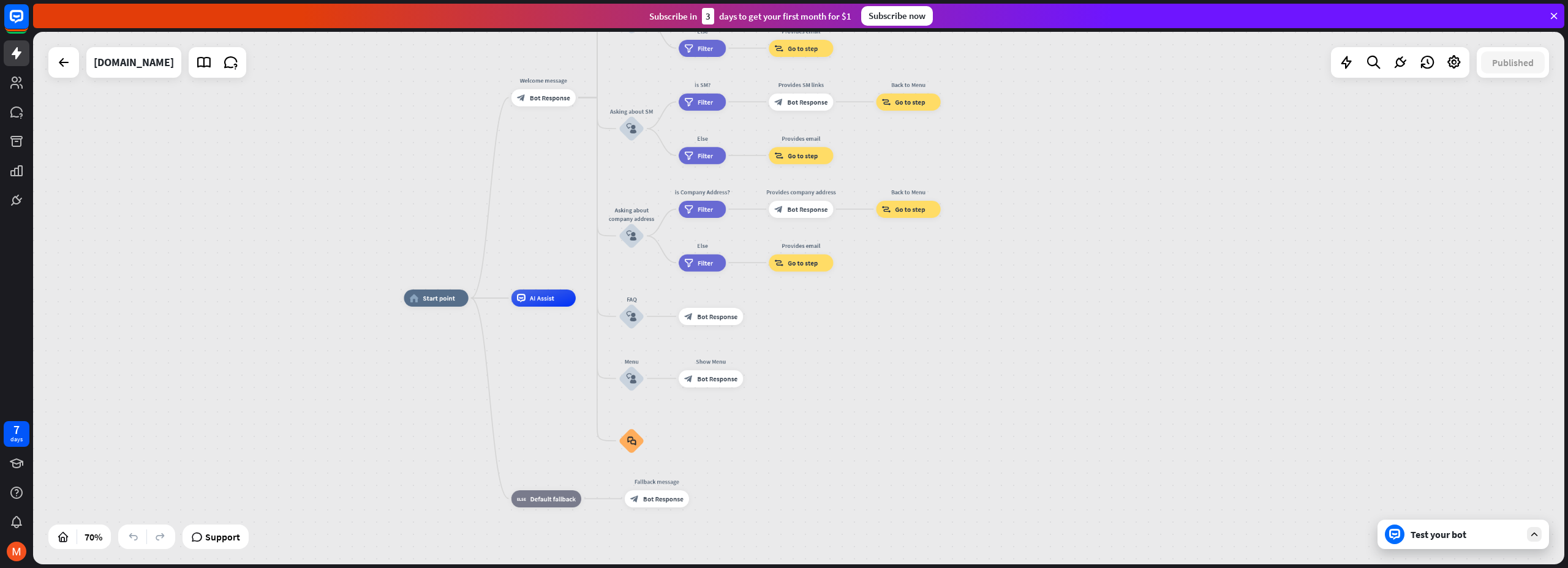
click at [1553, 17] on icon at bounding box center [1553, 15] width 11 height 11
